Goal: Browse casually

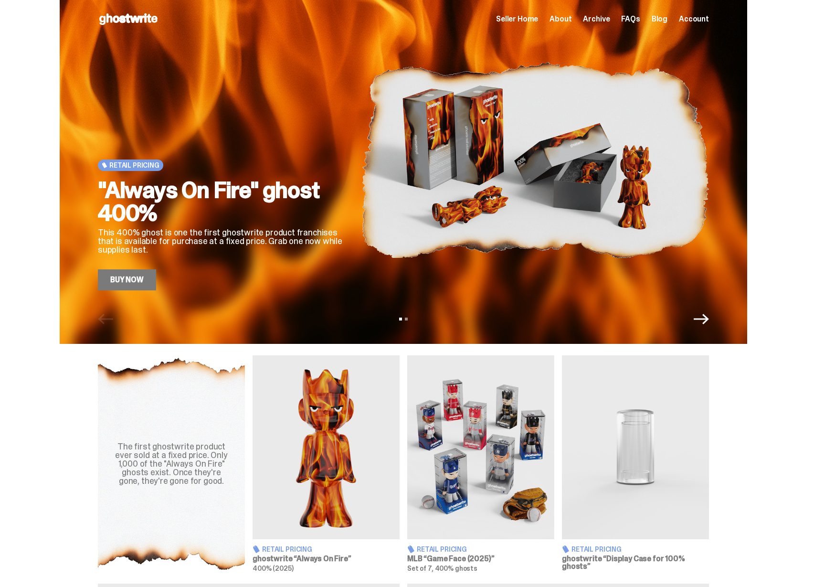
click at [479, 181] on img at bounding box center [535, 160] width 348 height 261
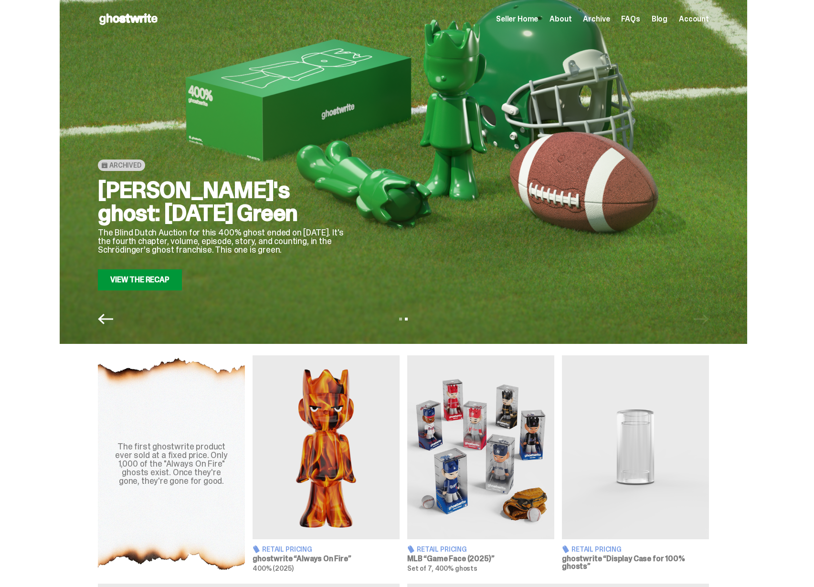
click at [424, 183] on div at bounding box center [535, 160] width 348 height 261
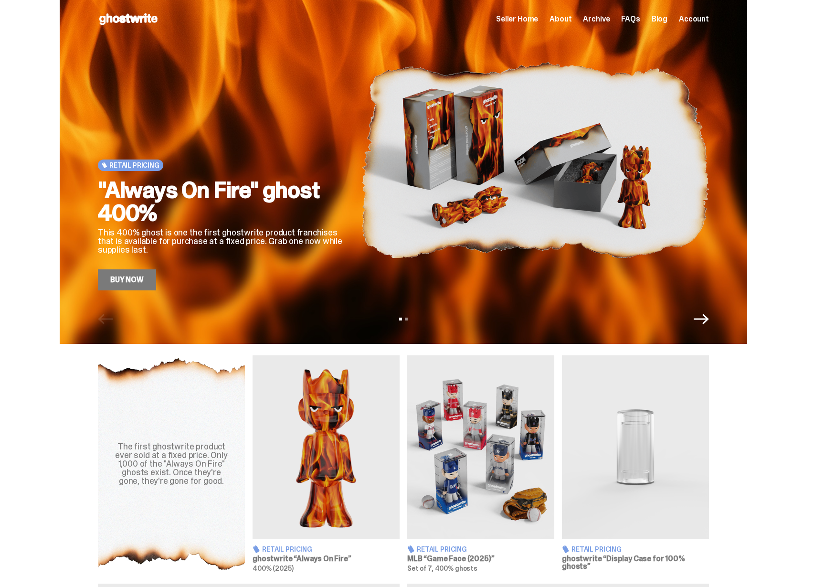
click at [391, 179] on img at bounding box center [535, 160] width 348 height 261
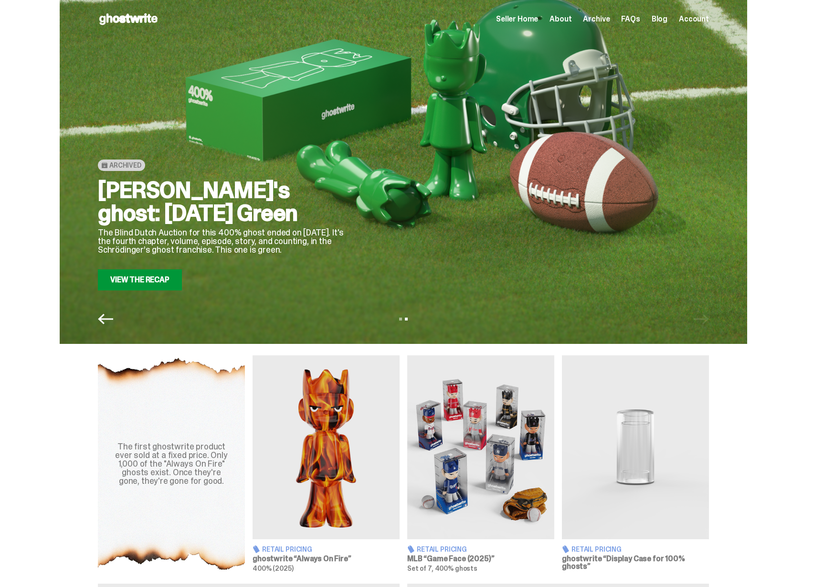
click at [412, 181] on div "Archived [PERSON_NAME]'s ghost: [DATE] Green The Blind Dutch Auction for this 4…" at bounding box center [403, 160] width 611 height 261
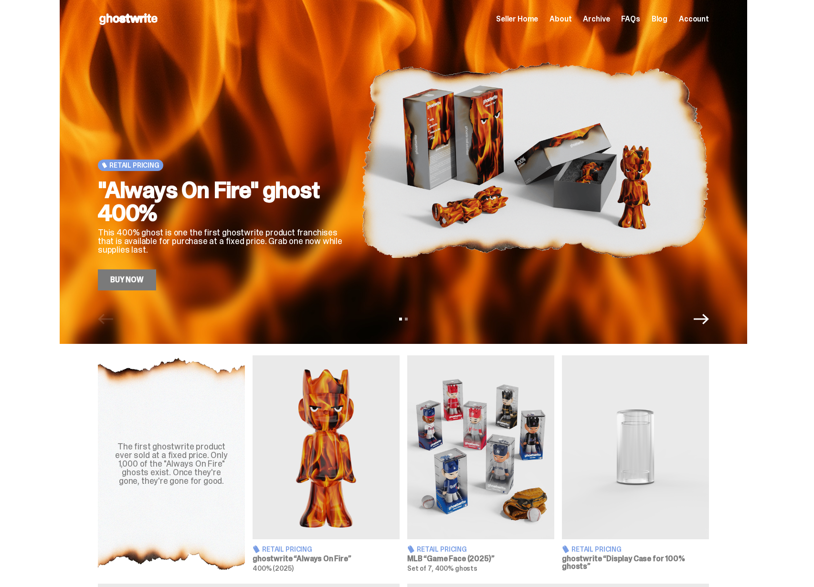
click at [404, 235] on img at bounding box center [535, 160] width 348 height 261
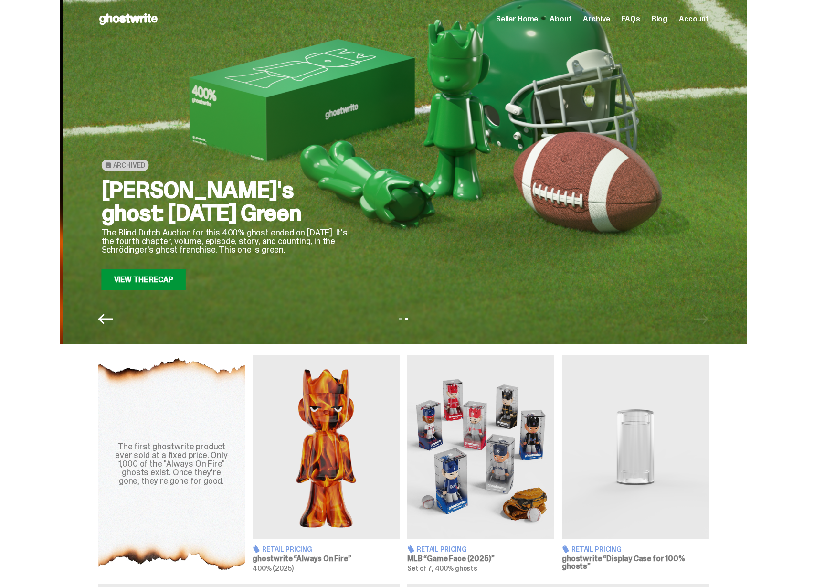
click at [445, 227] on div at bounding box center [539, 160] width 348 height 261
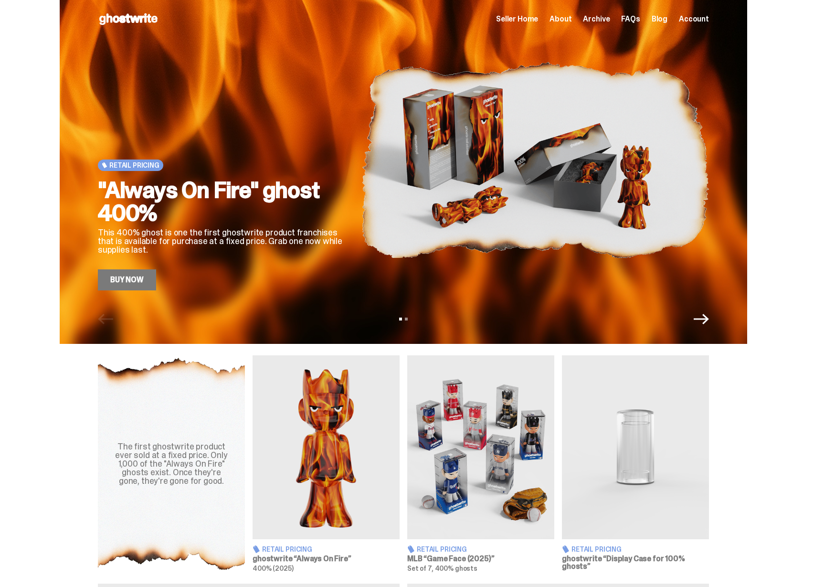
click at [802, 219] on div "Retail Pricing "Always On Fire" ghost 400% This 400% ghost is one the first gho…" at bounding box center [403, 172] width 807 height 344
click at [637, 208] on img at bounding box center [535, 160] width 348 height 261
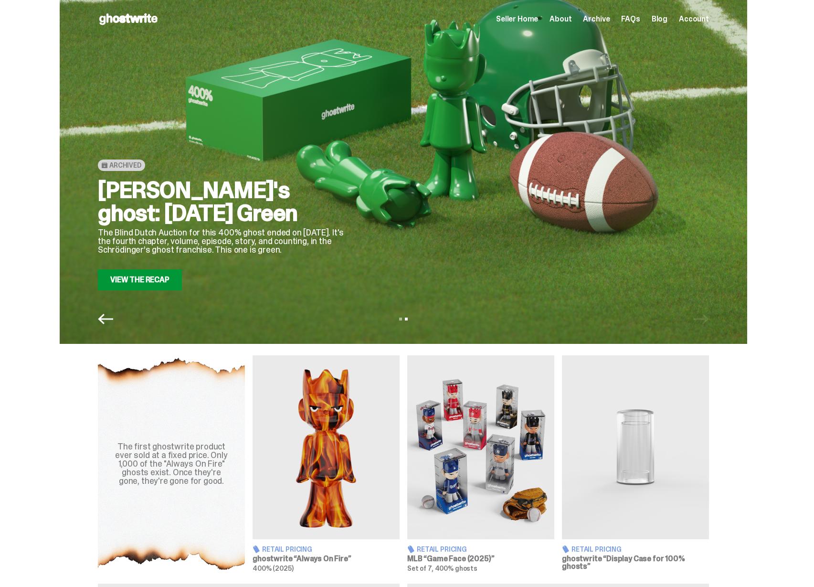
click at [482, 202] on div at bounding box center [535, 160] width 348 height 261
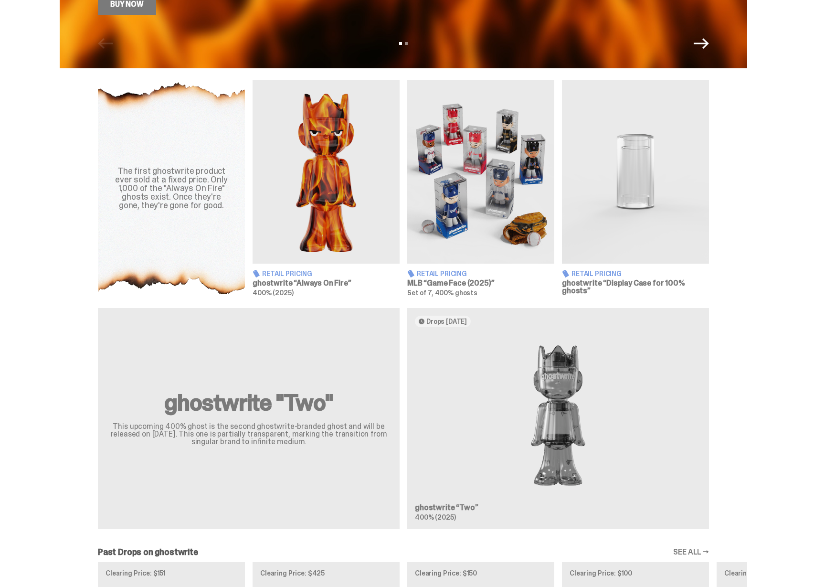
scroll to position [274, 0]
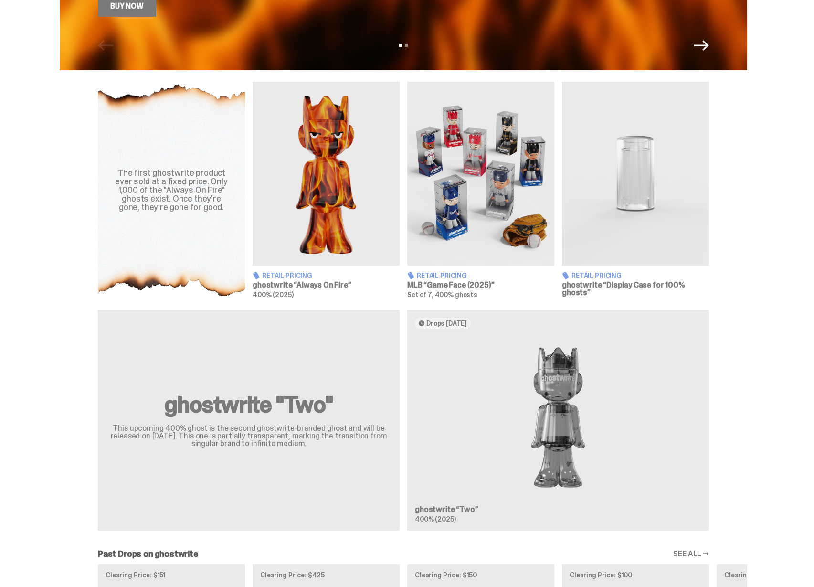
click at [330, 304] on div "The first ghostwrite product ever sold at a fixed price. Only 1,000 of the "Alw…" at bounding box center [403, 499] width 807 height 835
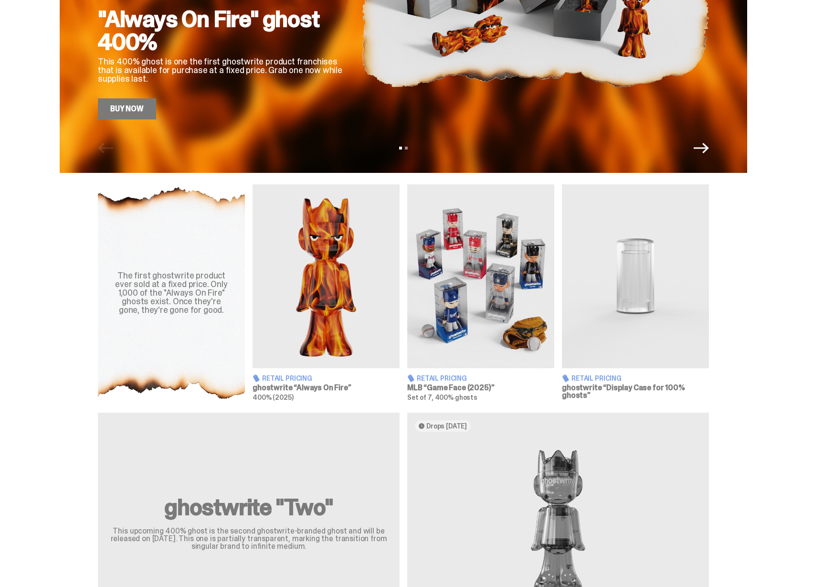
scroll to position [0, 0]
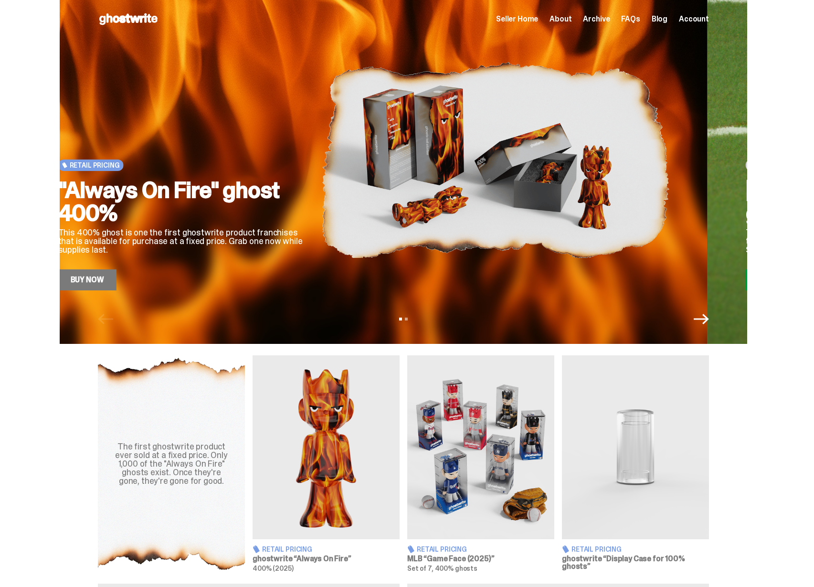
click at [409, 252] on img at bounding box center [496, 160] width 348 height 261
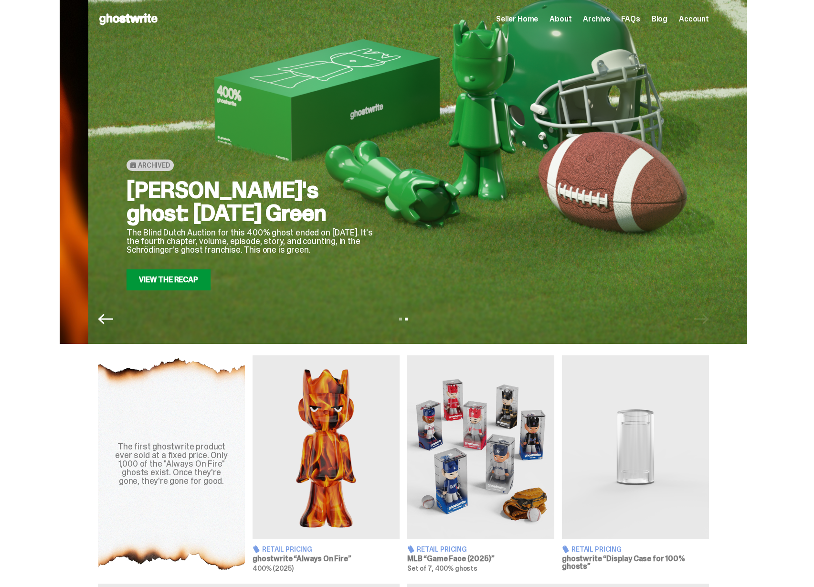
click at [458, 252] on div at bounding box center [564, 160] width 348 height 261
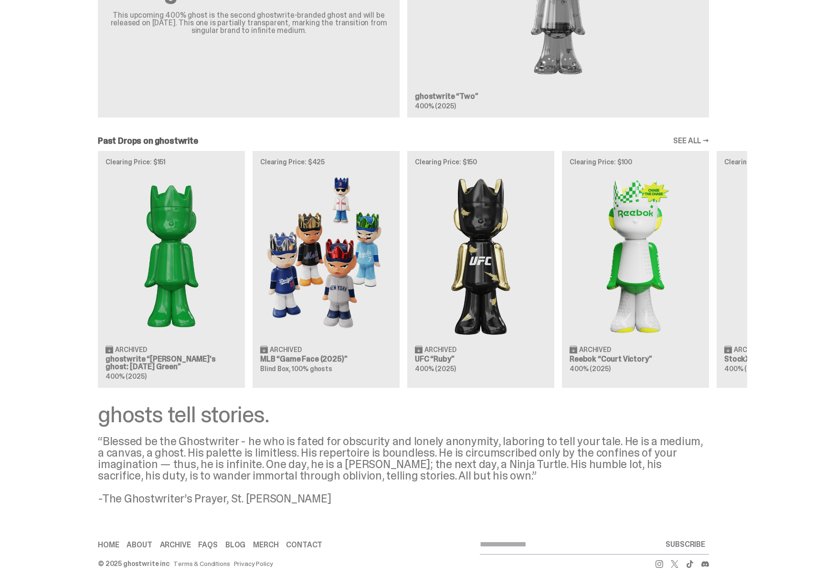
click at [520, 268] on div "Clearing Price: $151 Archived ghostwrite “Schrödinger's ghost: Sunday Green” 40…" at bounding box center [403, 269] width 687 height 237
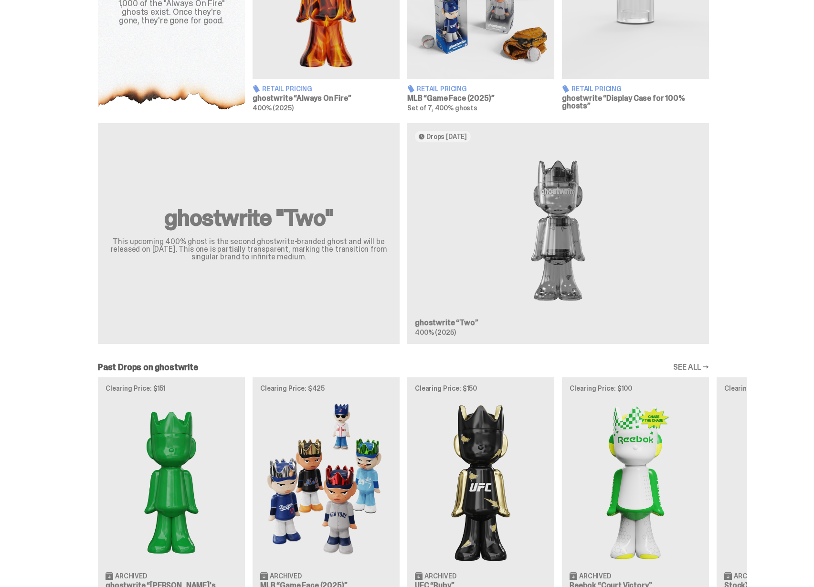
scroll to position [480, 0]
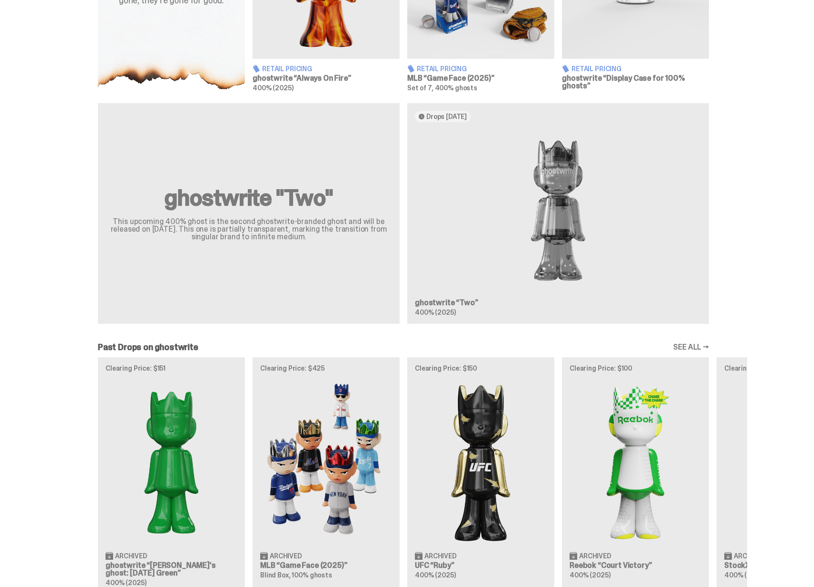
click at [691, 346] on link "SEE ALL →" at bounding box center [691, 347] width 36 height 8
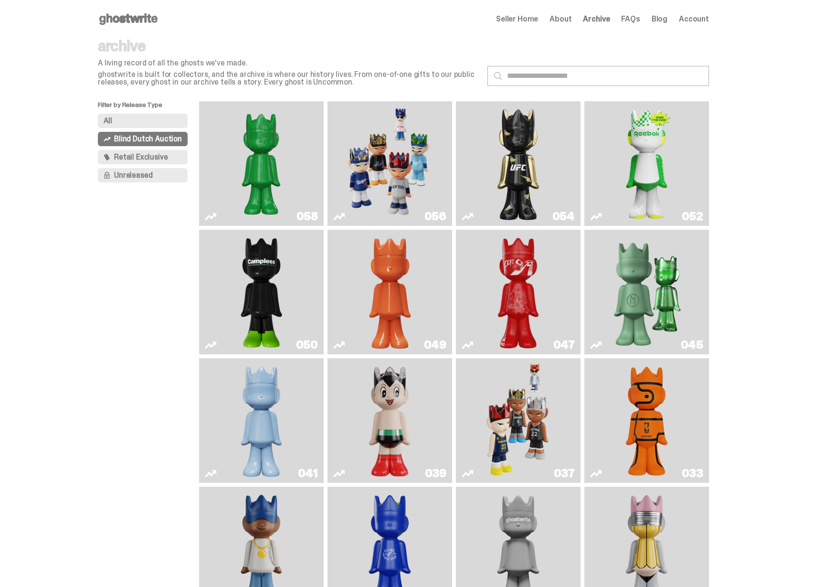
click at [119, 20] on icon at bounding box center [128, 18] width 61 height 15
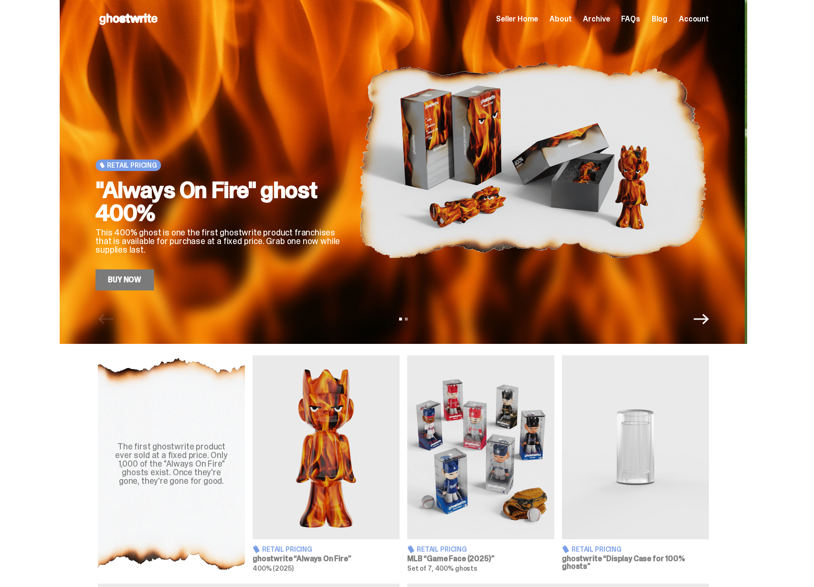
click at [411, 238] on img at bounding box center [533, 160] width 348 height 261
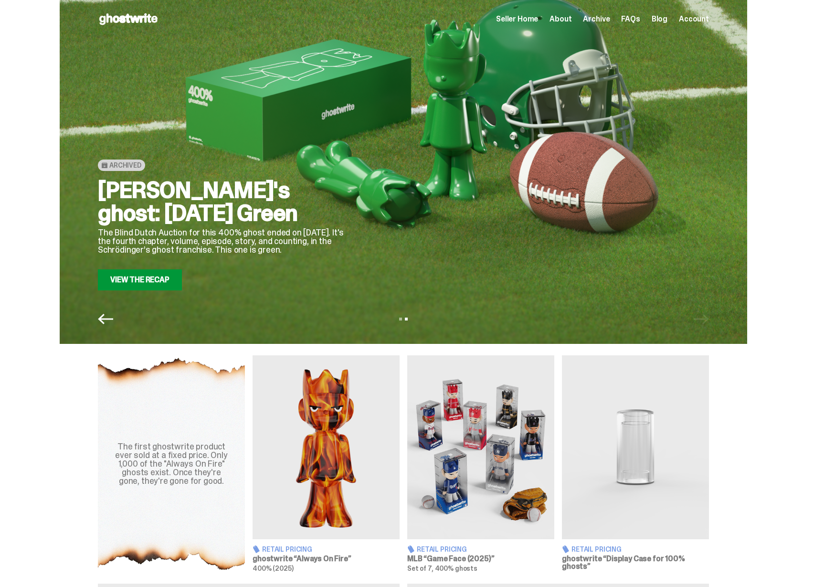
click at [163, 281] on link "View the Recap" at bounding box center [140, 279] width 84 height 21
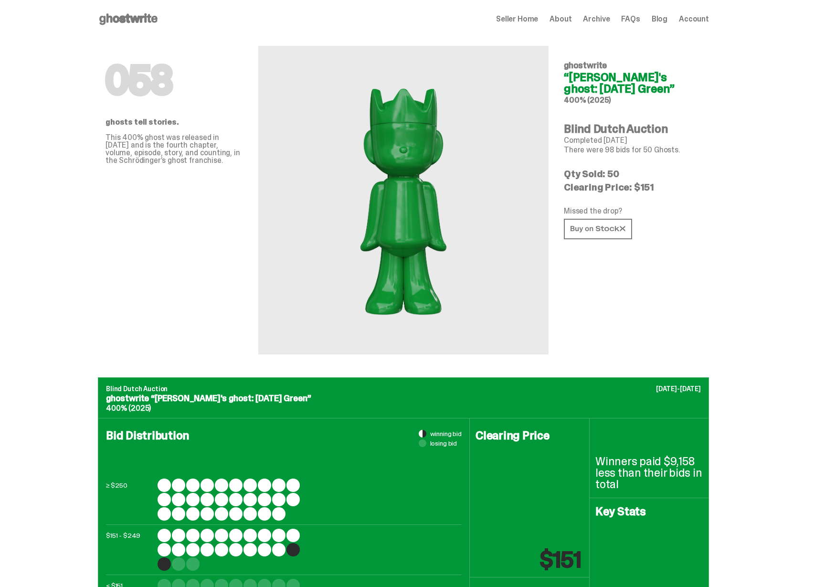
click at [124, 23] on icon at bounding box center [128, 18] width 61 height 15
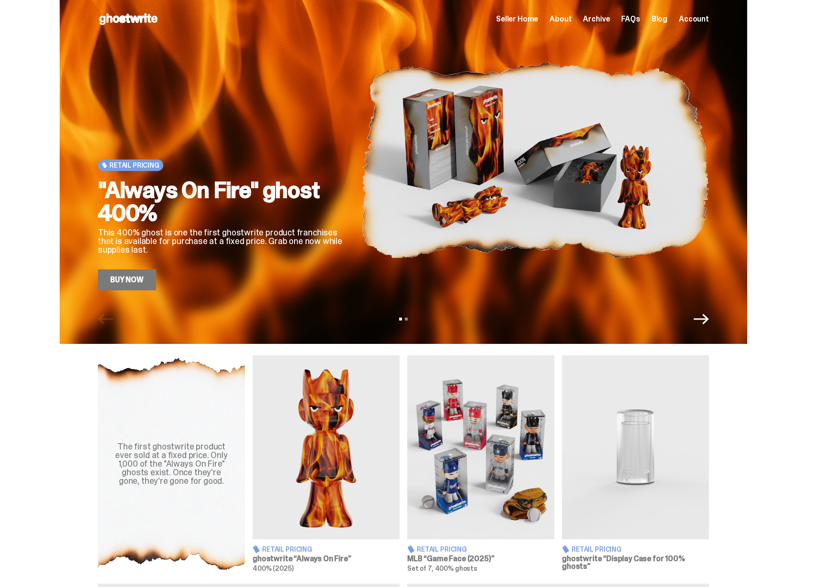
click at [366, 235] on img at bounding box center [535, 160] width 348 height 261
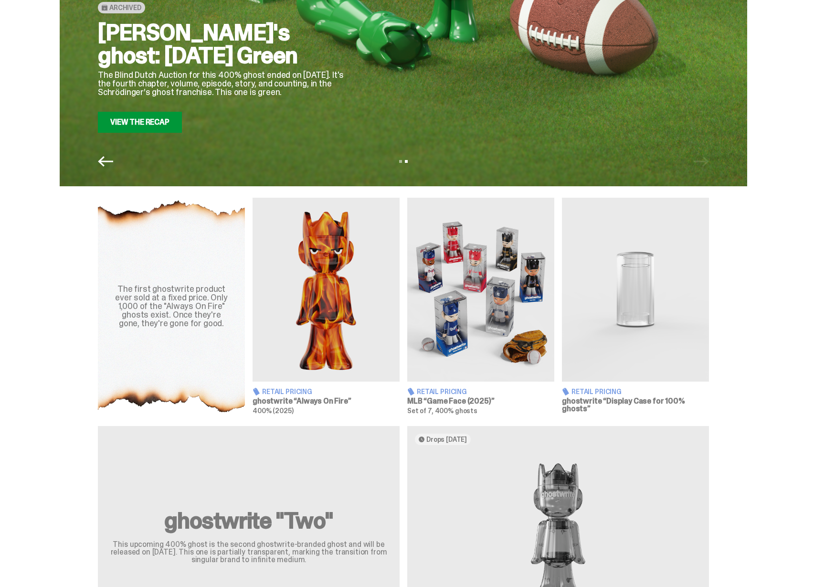
scroll to position [16, 0]
